Goal: Obtain resource: Obtain resource

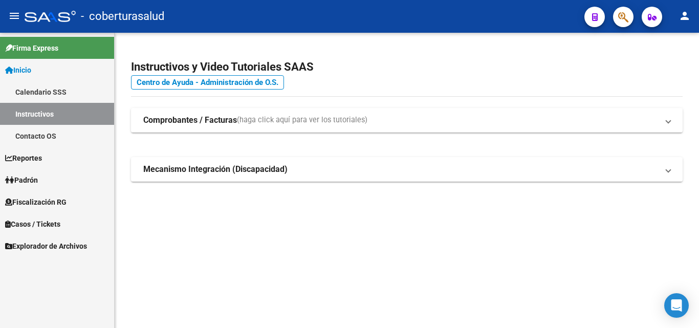
click at [45, 201] on span "Fiscalización RG" at bounding box center [35, 201] width 61 height 11
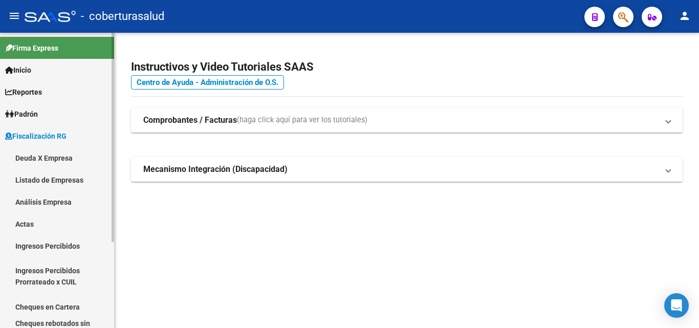
click at [54, 200] on link "Análisis Empresa" at bounding box center [57, 202] width 114 height 22
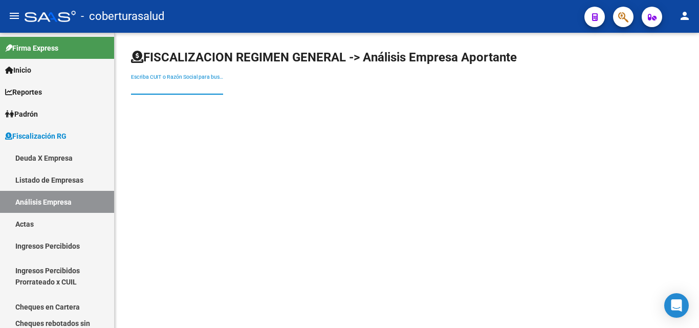
click at [201, 85] on input "Escriba CUIT o Razón Social para buscar" at bounding box center [177, 87] width 92 height 9
paste input "30712555269"
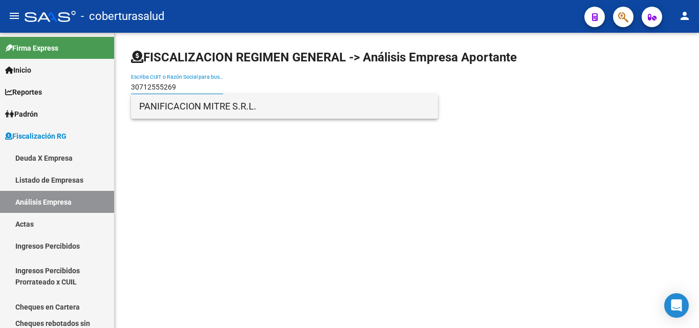
type input "30712555269"
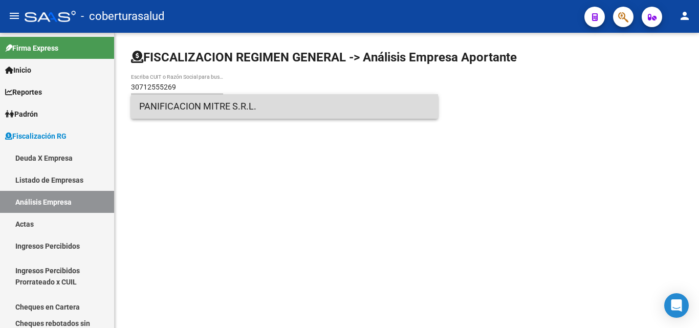
click at [177, 107] on span "PANIFICACION MITRE S.R.L." at bounding box center [284, 106] width 290 height 25
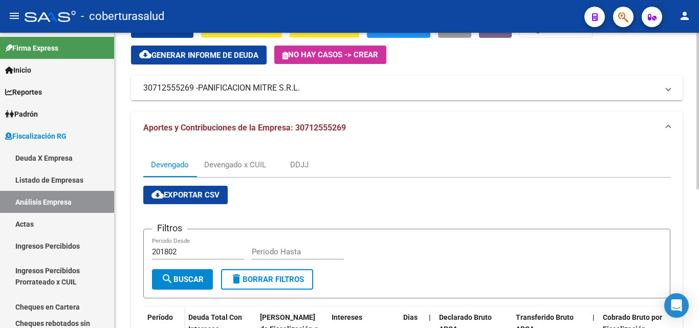
scroll to position [51, 0]
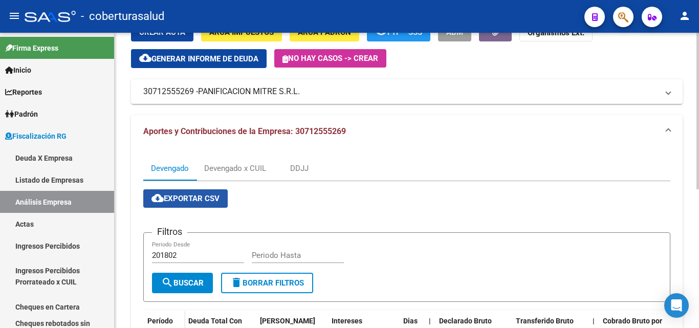
click at [187, 200] on span "cloud_download Exportar CSV" at bounding box center [185, 198] width 68 height 9
click at [211, 168] on div "Devengado x CUIL" at bounding box center [235, 168] width 62 height 11
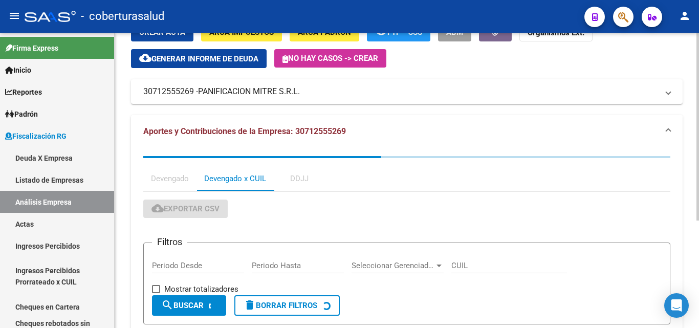
scroll to position [0, 0]
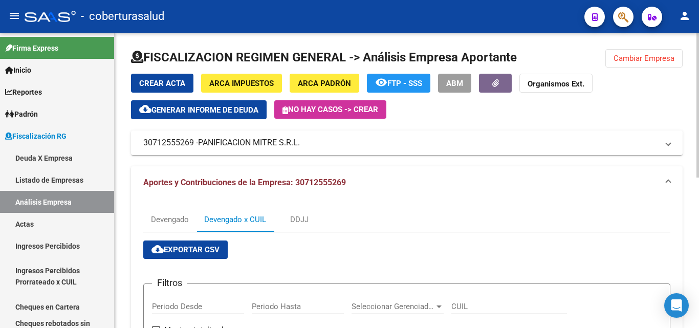
click at [174, 250] on span "cloud_download Exportar CSV" at bounding box center [185, 249] width 68 height 9
